Goal: Find specific page/section: Find specific page/section

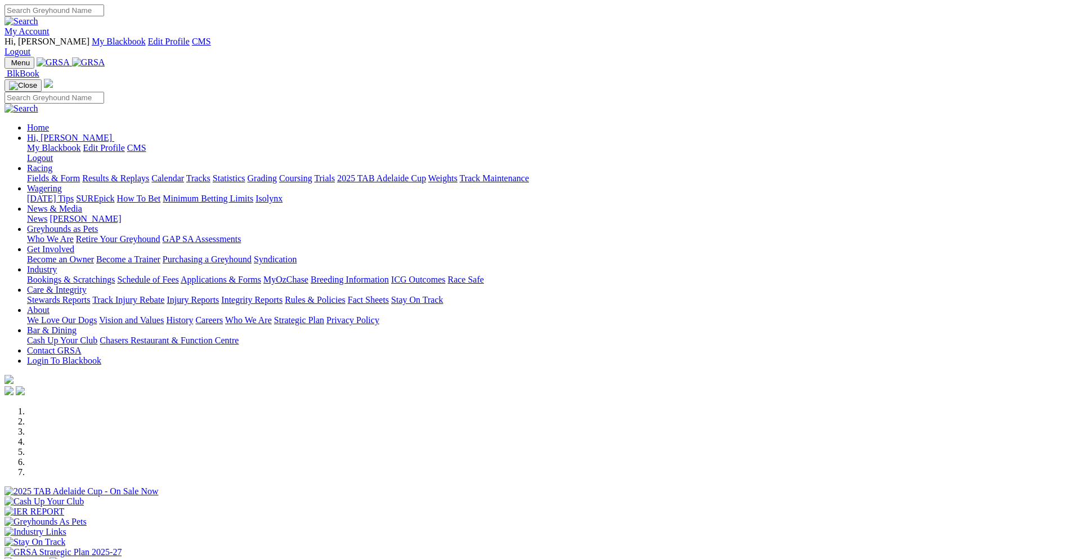
click at [819, 496] on div at bounding box center [536, 496] width 1063 height 0
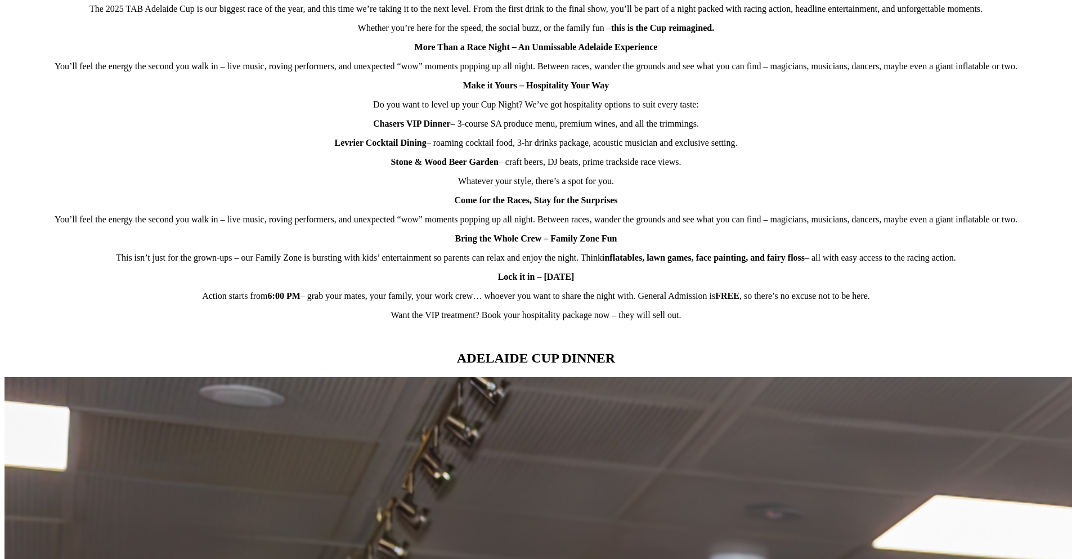
scroll to position [1013, 0]
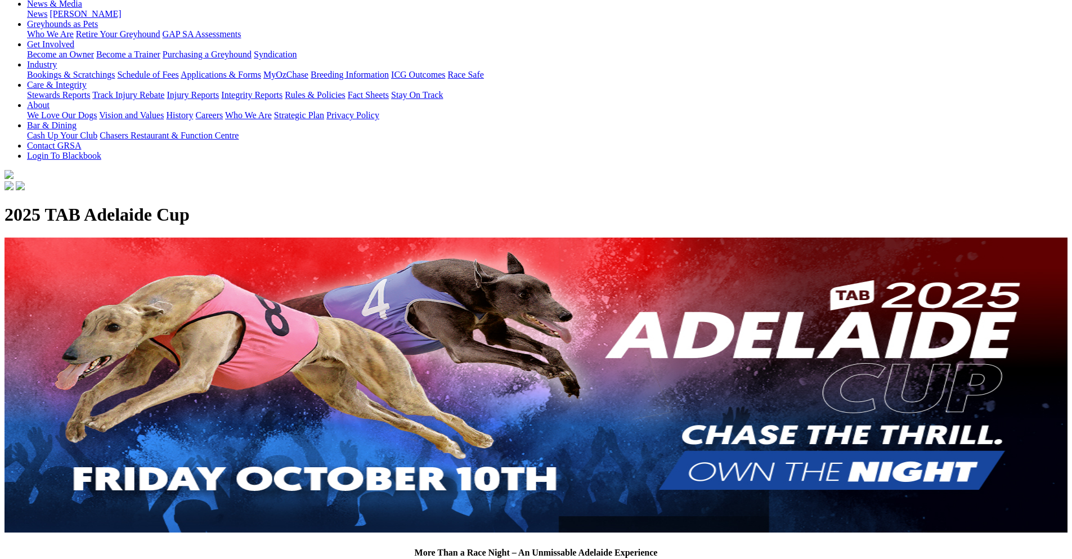
scroll to position [0, 0]
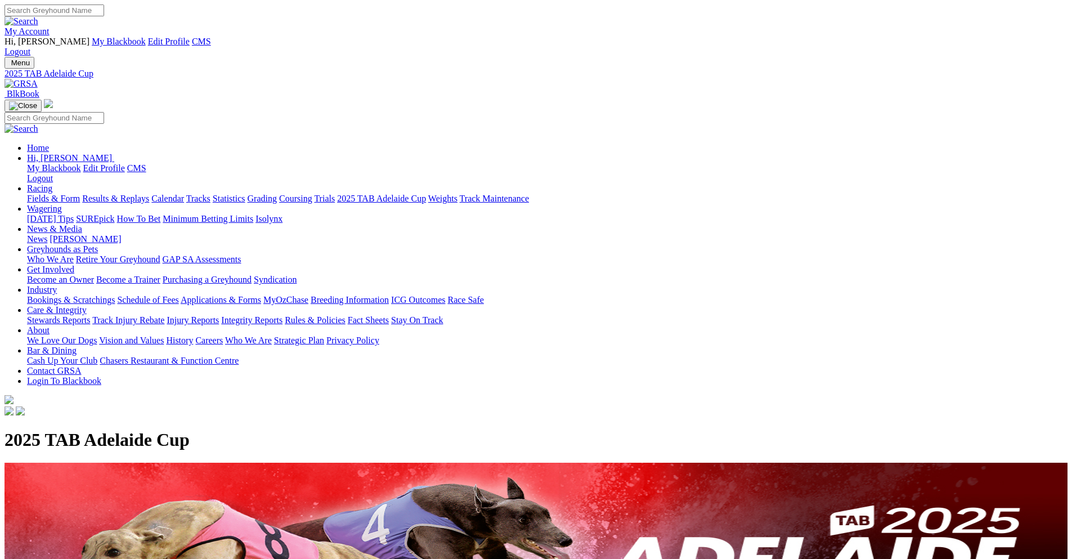
click at [38, 79] on img at bounding box center [21, 84] width 33 height 10
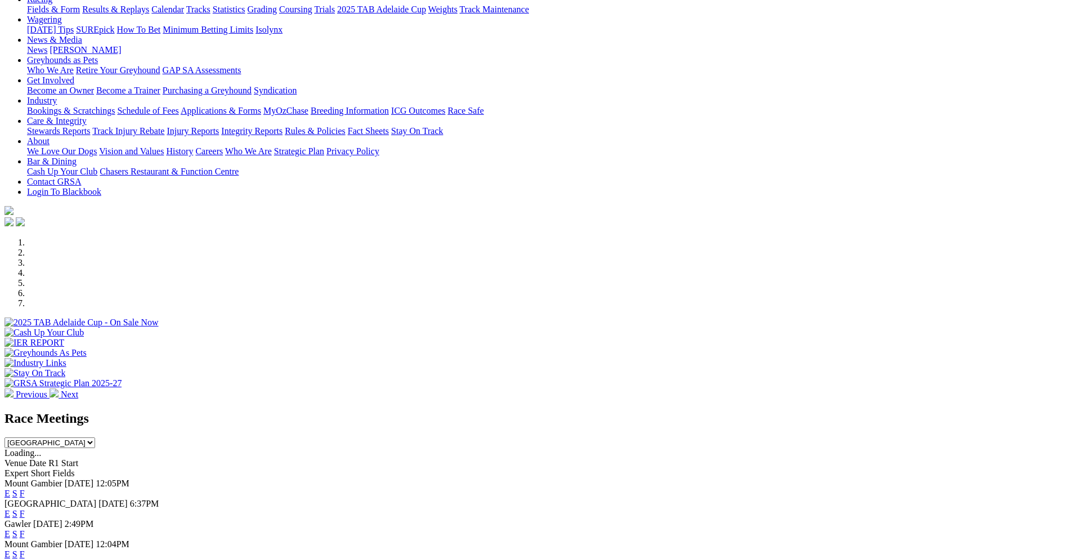
scroll to position [338, 0]
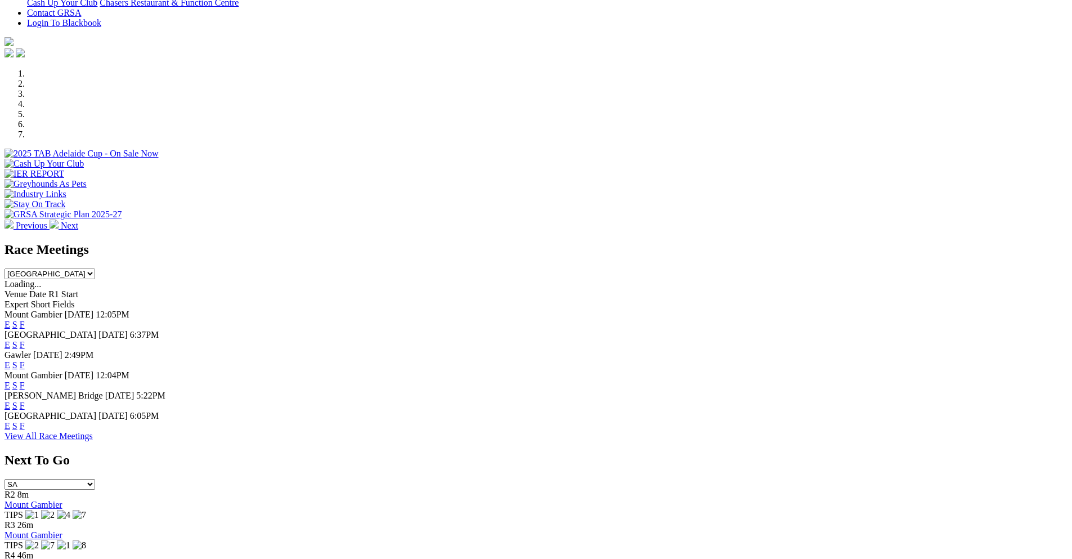
drag, startPoint x: 684, startPoint y: 219, endPoint x: 419, endPoint y: 83, distance: 298.5
click at [25, 340] on link "F" at bounding box center [22, 345] width 5 height 10
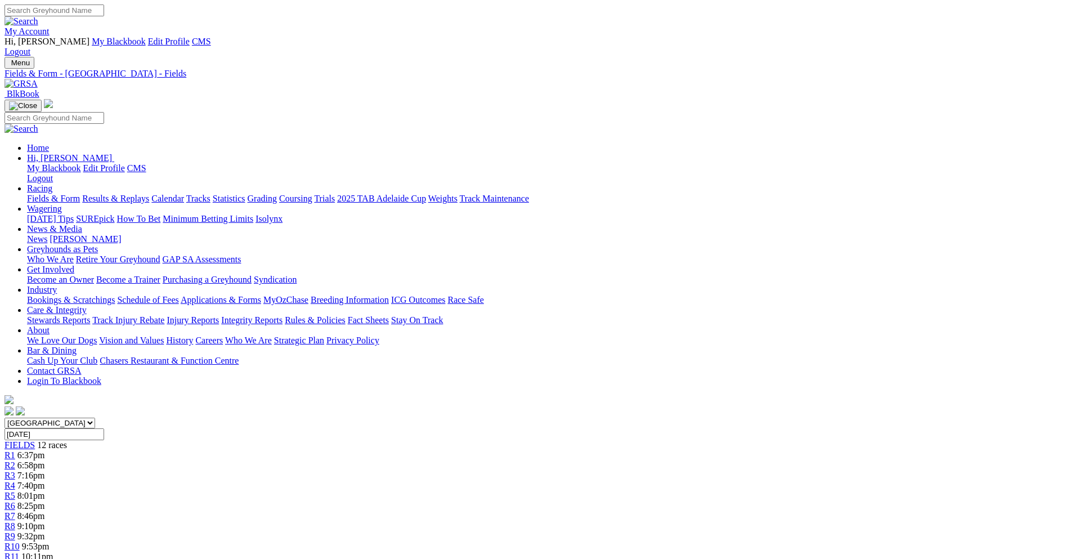
drag, startPoint x: 853, startPoint y: 10, endPoint x: 872, endPoint y: 34, distance: 30.8
click at [50, 26] on link "My Account" at bounding box center [27, 31] width 45 height 10
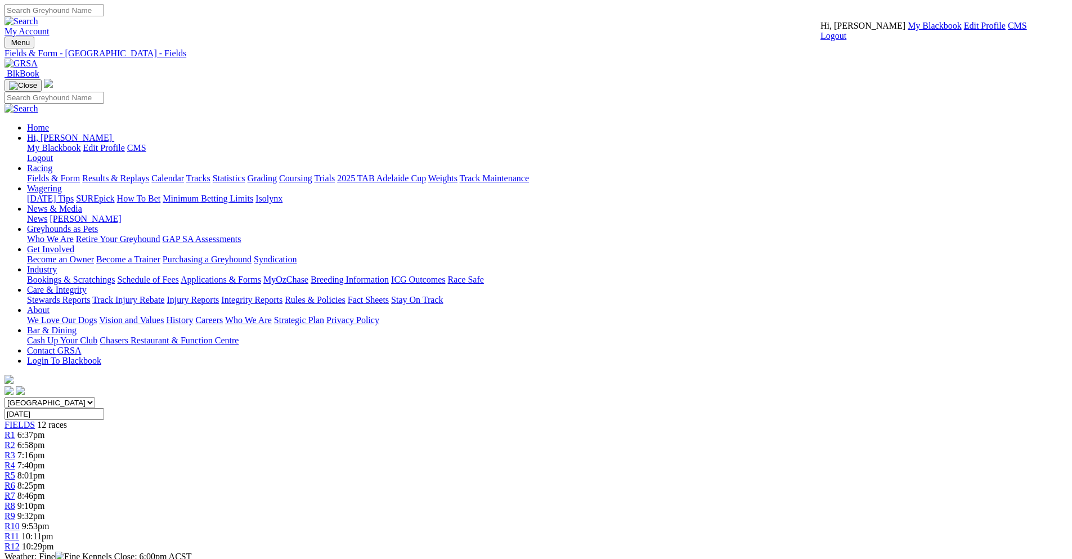
click at [1008, 30] on link "CMS" at bounding box center [1017, 26] width 19 height 10
